Goal: Find specific page/section: Find specific page/section

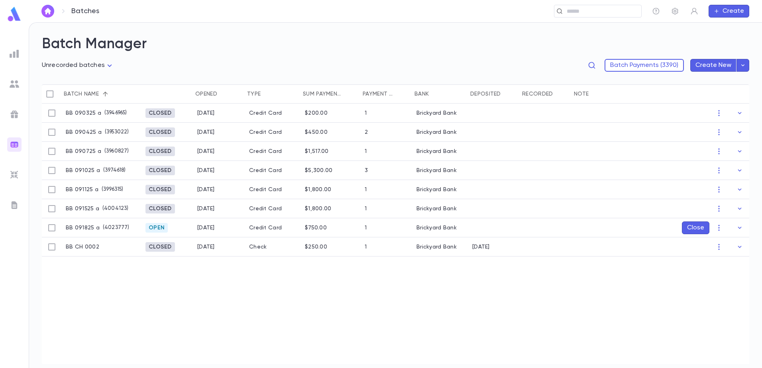
scroll to position [0, 2]
click at [271, 289] on div "BB 090325 a ( 3946965 ) Closed 9/3/2025 Credit Card $200.00 1 Brickyard Bank BB…" at bounding box center [394, 234] width 709 height 261
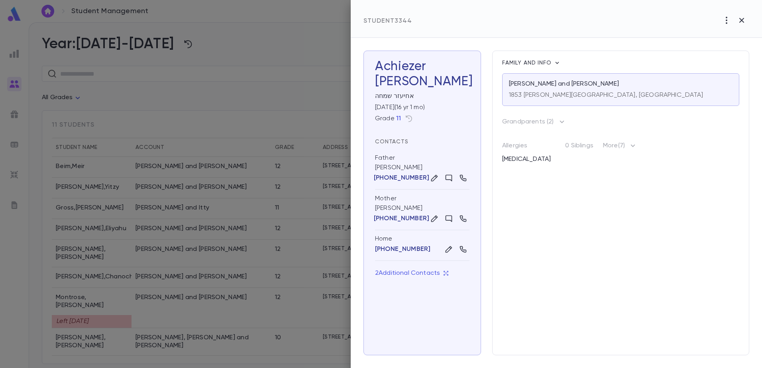
scroll to position [52, 0]
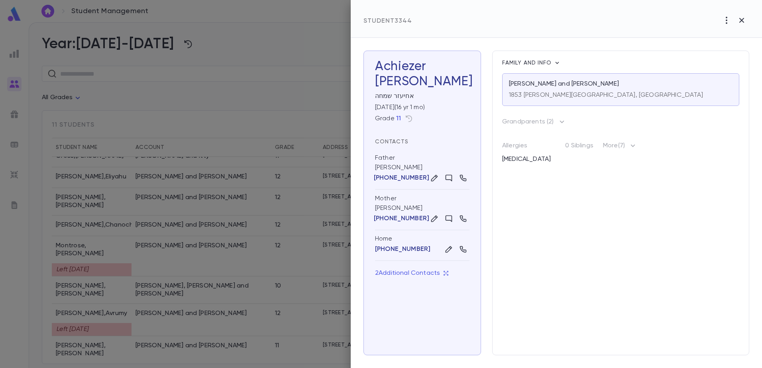
click at [161, 149] on div at bounding box center [381, 184] width 762 height 368
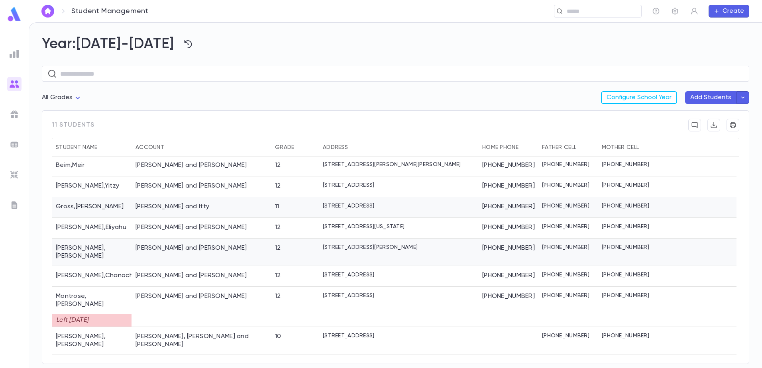
scroll to position [0, 0]
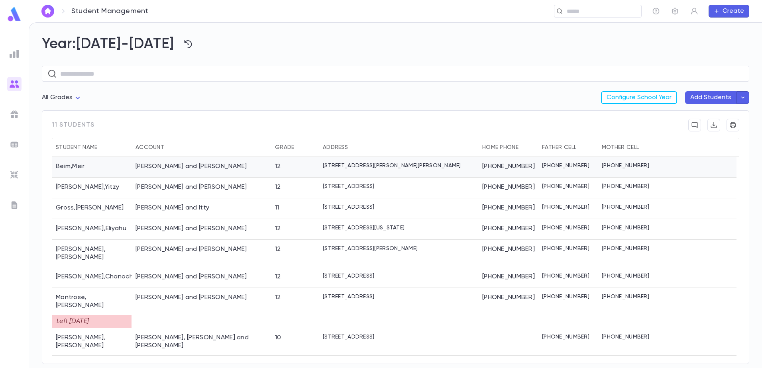
click at [92, 168] on div "Beim , Meir" at bounding box center [92, 167] width 80 height 21
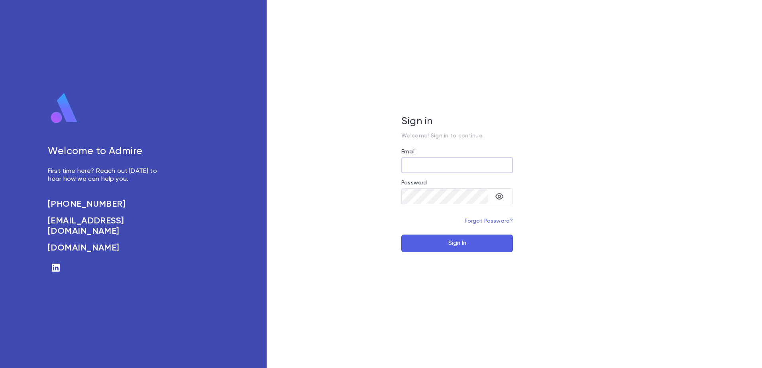
type input "**********"
click at [435, 248] on button "Sign In" at bounding box center [457, 244] width 112 height 18
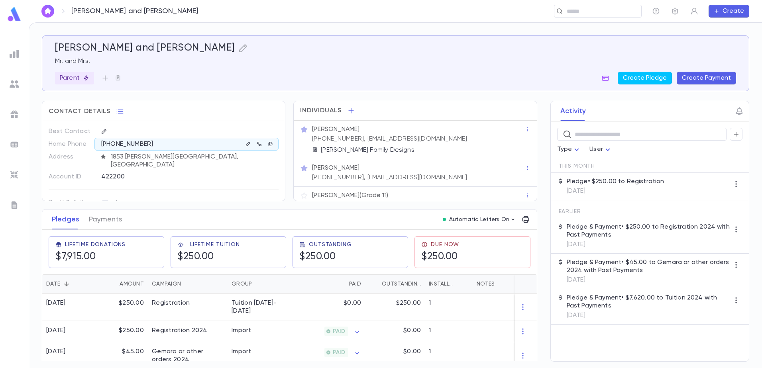
scroll to position [32, 0]
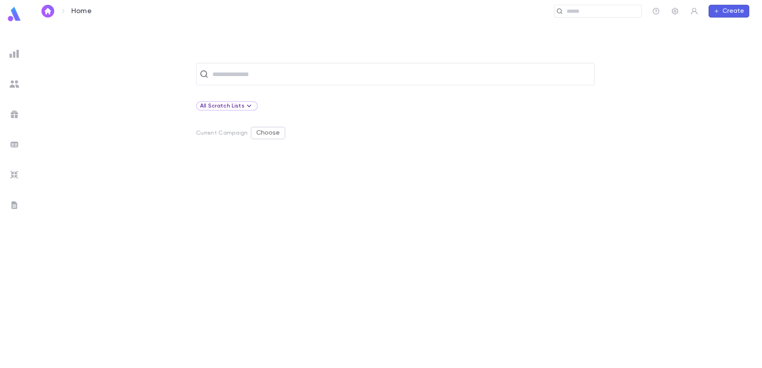
click at [16, 79] on div at bounding box center [14, 84] width 14 height 14
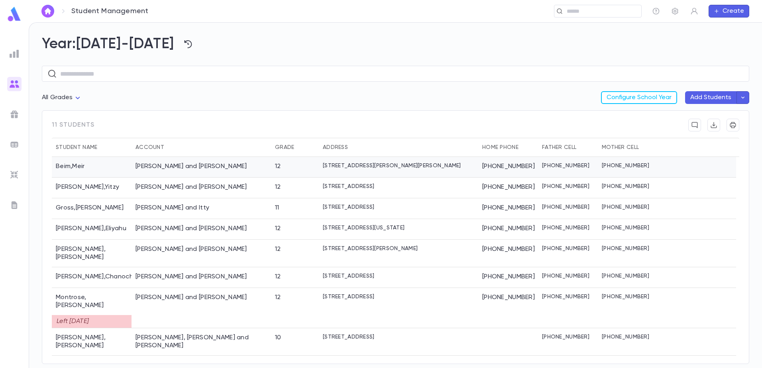
click at [194, 177] on div "Beim, Eli and Rivki" at bounding box center [201, 167] width 139 height 21
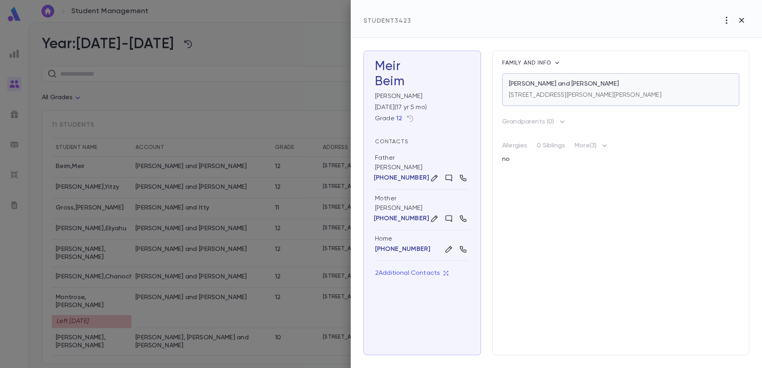
click at [556, 87] on p "Beim, Eli and Rivki" at bounding box center [564, 84] width 110 height 8
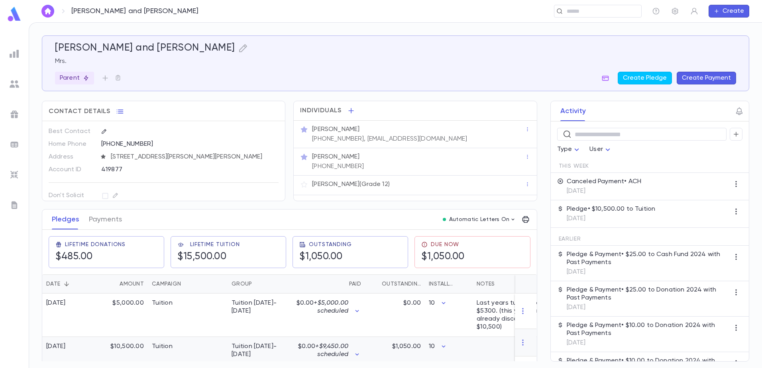
click at [218, 343] on div "Tuition" at bounding box center [188, 350] width 80 height 27
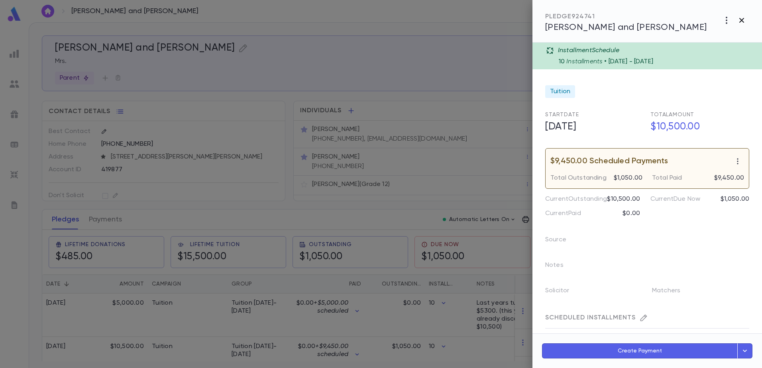
click at [744, 23] on icon "button" at bounding box center [742, 21] width 10 height 10
